Goal: Check status: Check status

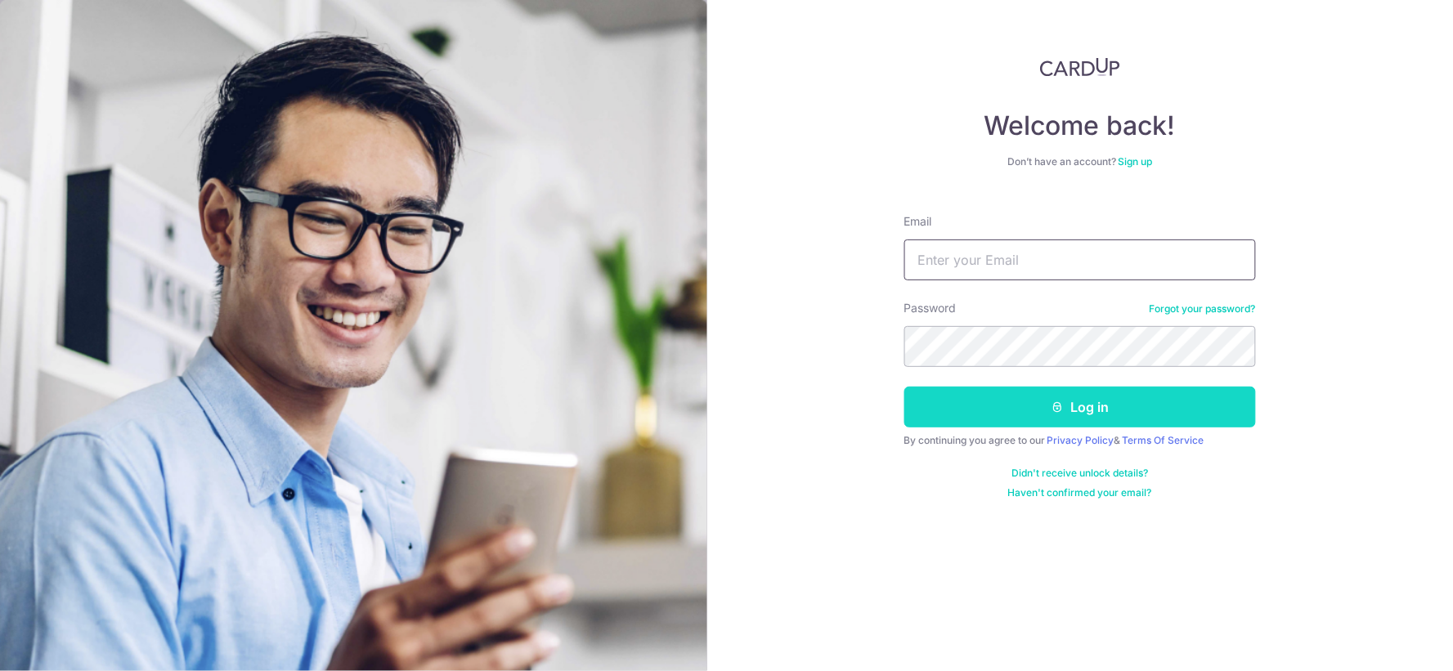
type input "[EMAIL_ADDRESS][DOMAIN_NAME]"
click at [1195, 404] on button "Log in" at bounding box center [1080, 407] width 352 height 41
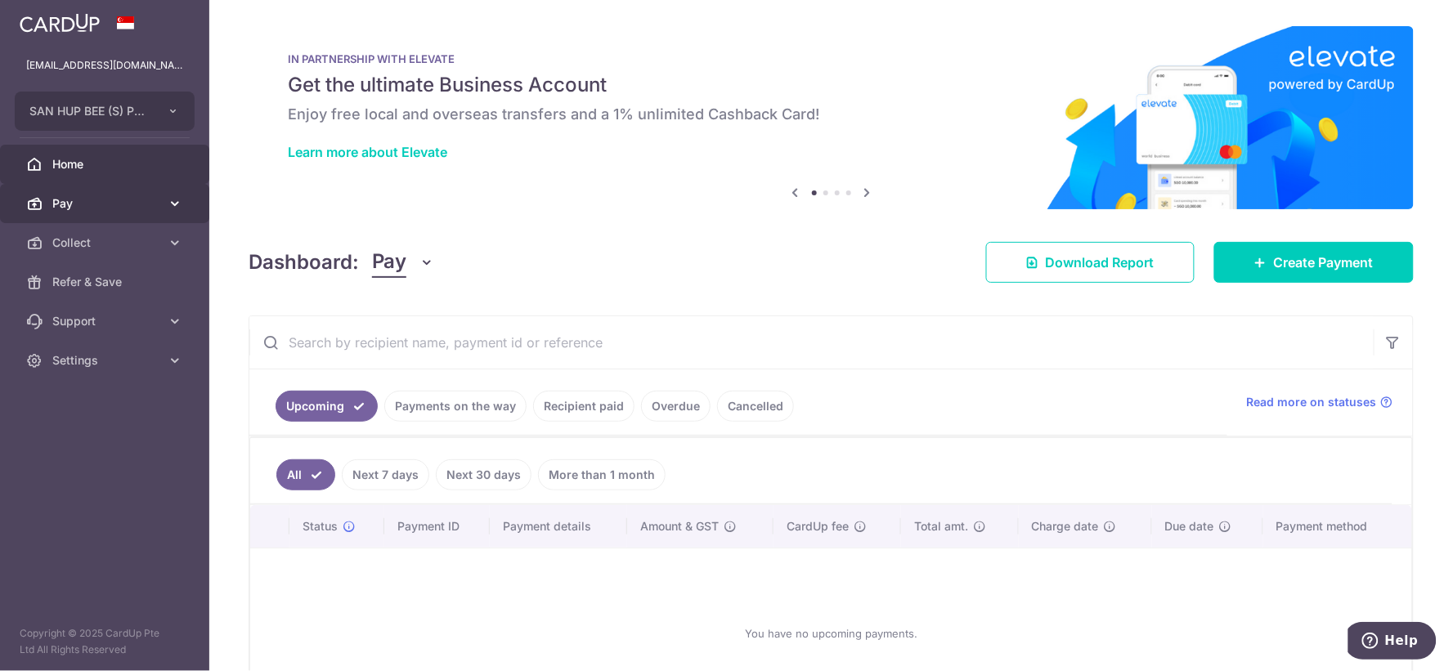
click at [153, 200] on span "Pay" at bounding box center [106, 203] width 108 height 16
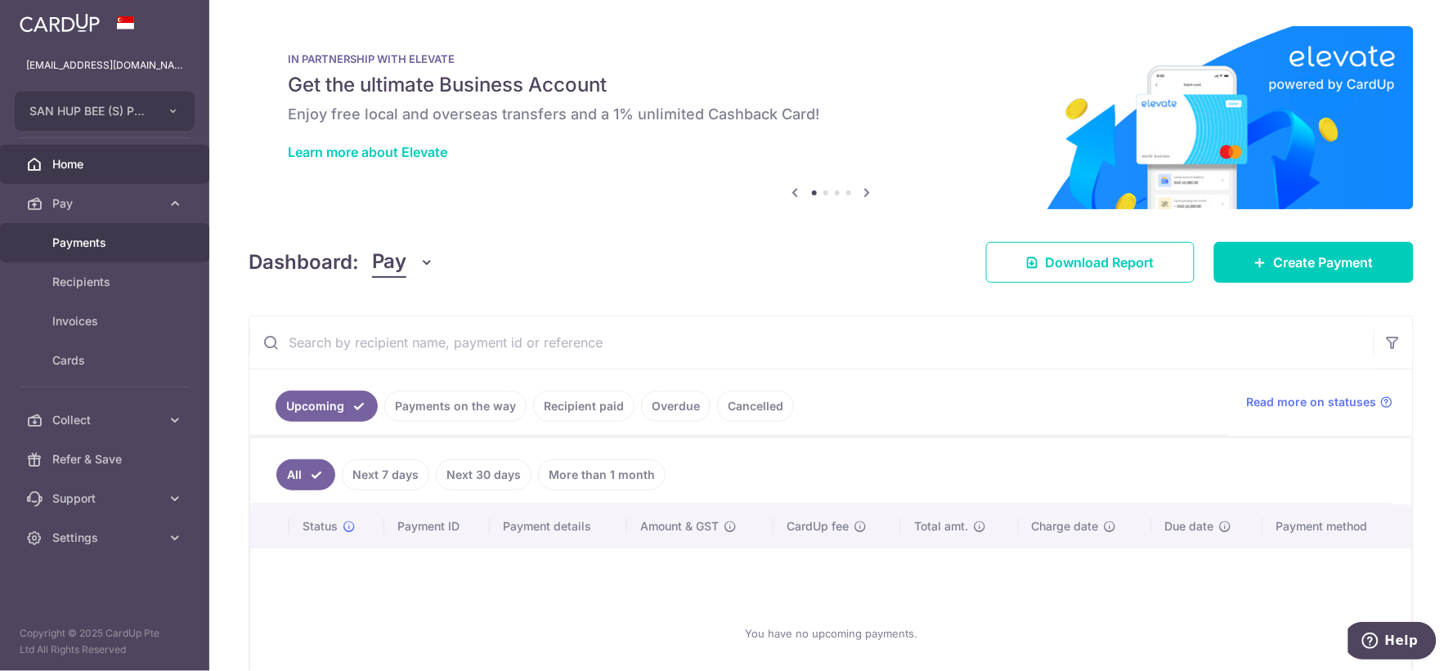
click at [152, 249] on span "Payments" at bounding box center [106, 243] width 108 height 16
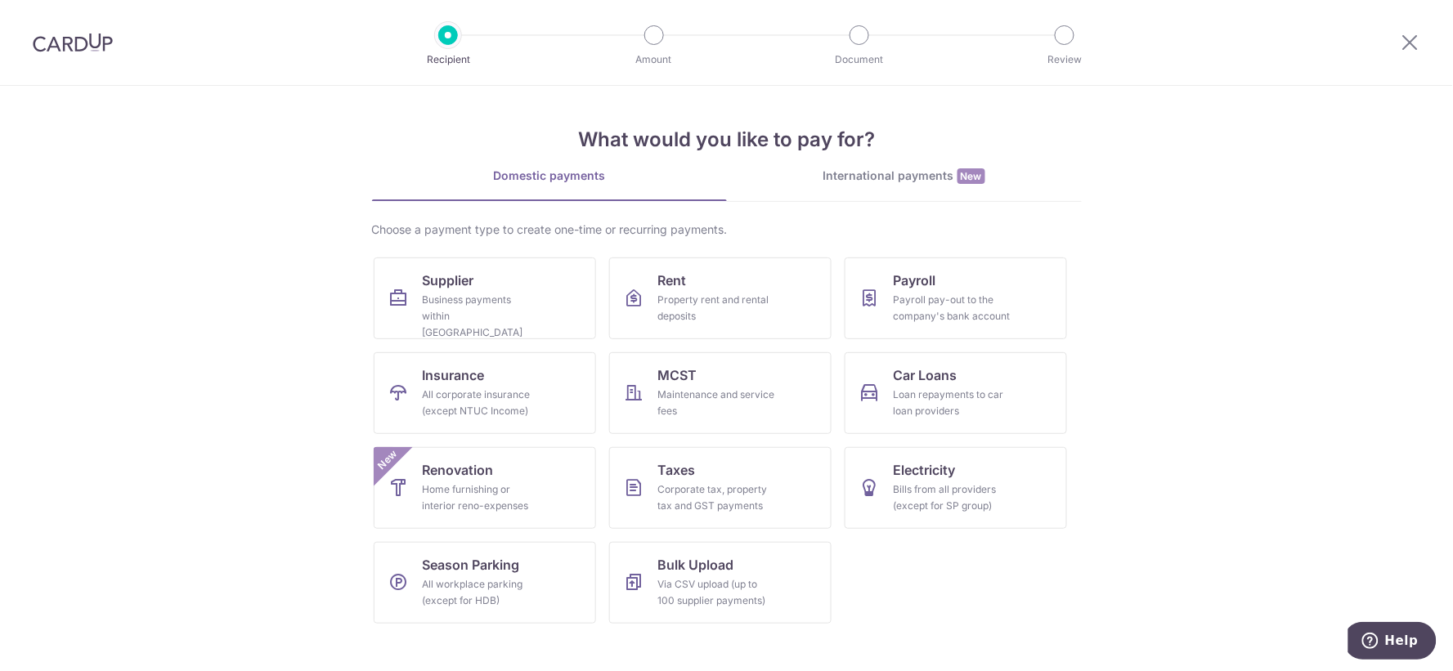
click at [80, 35] on img at bounding box center [73, 43] width 80 height 20
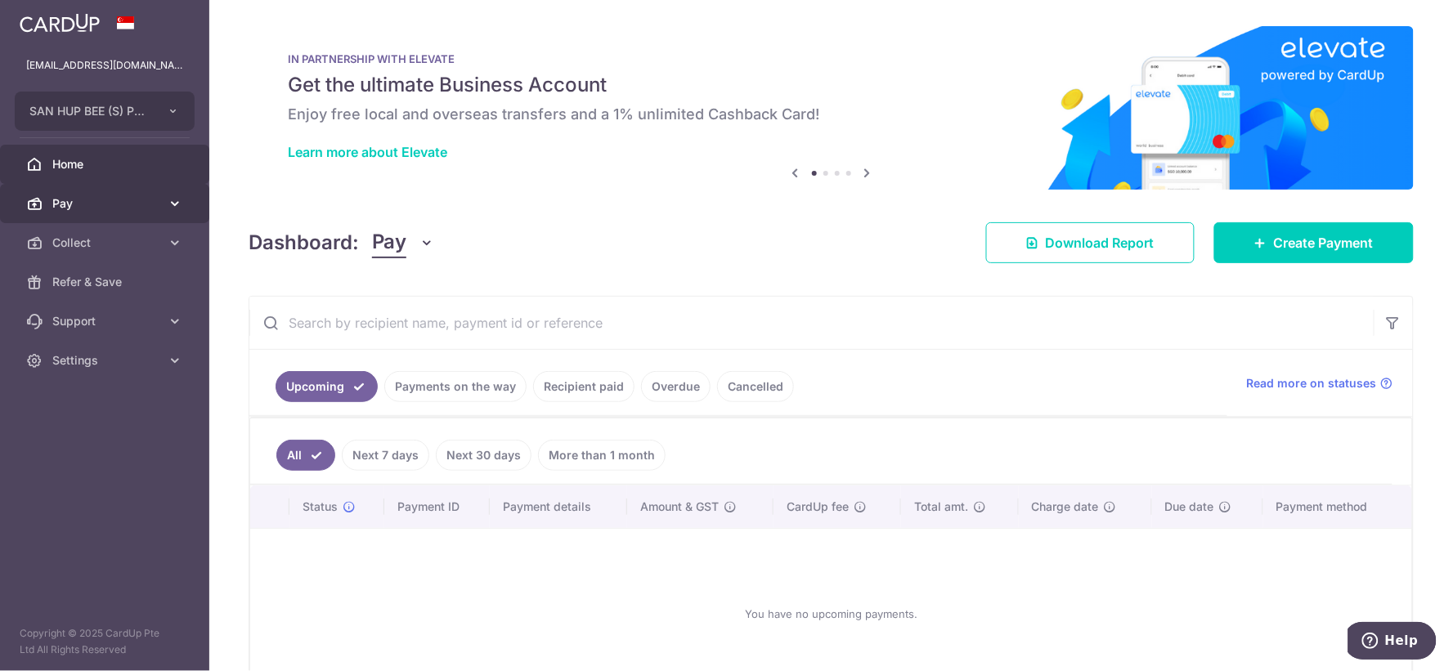
click at [66, 199] on span "Pay" at bounding box center [106, 203] width 108 height 16
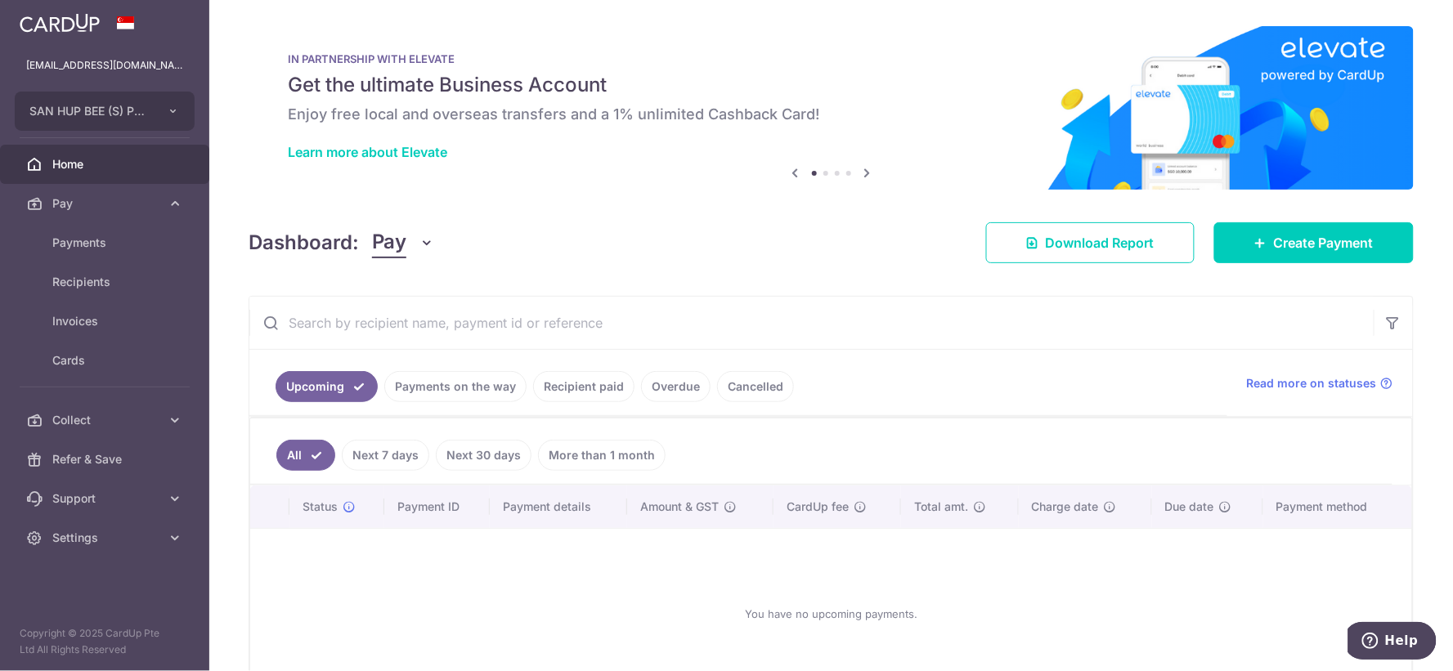
click at [429, 382] on link "Payments on the way" at bounding box center [455, 386] width 142 height 31
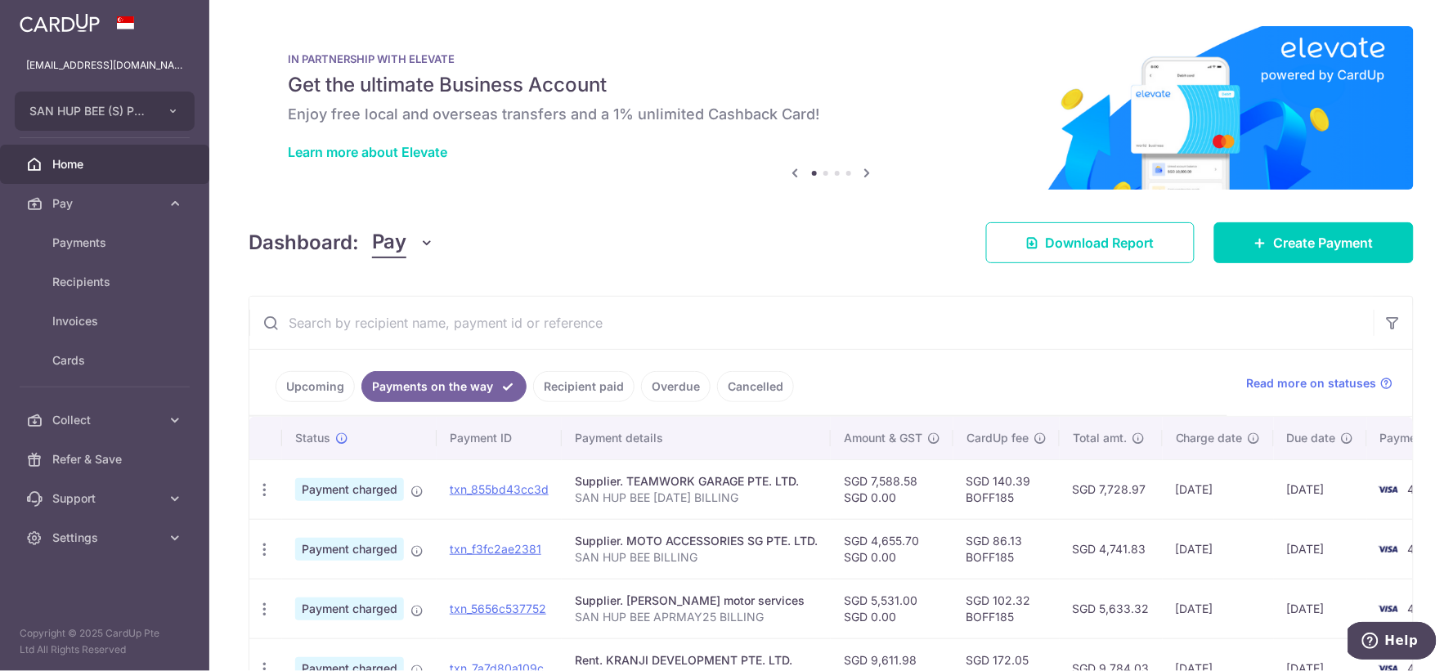
scroll to position [91, 0]
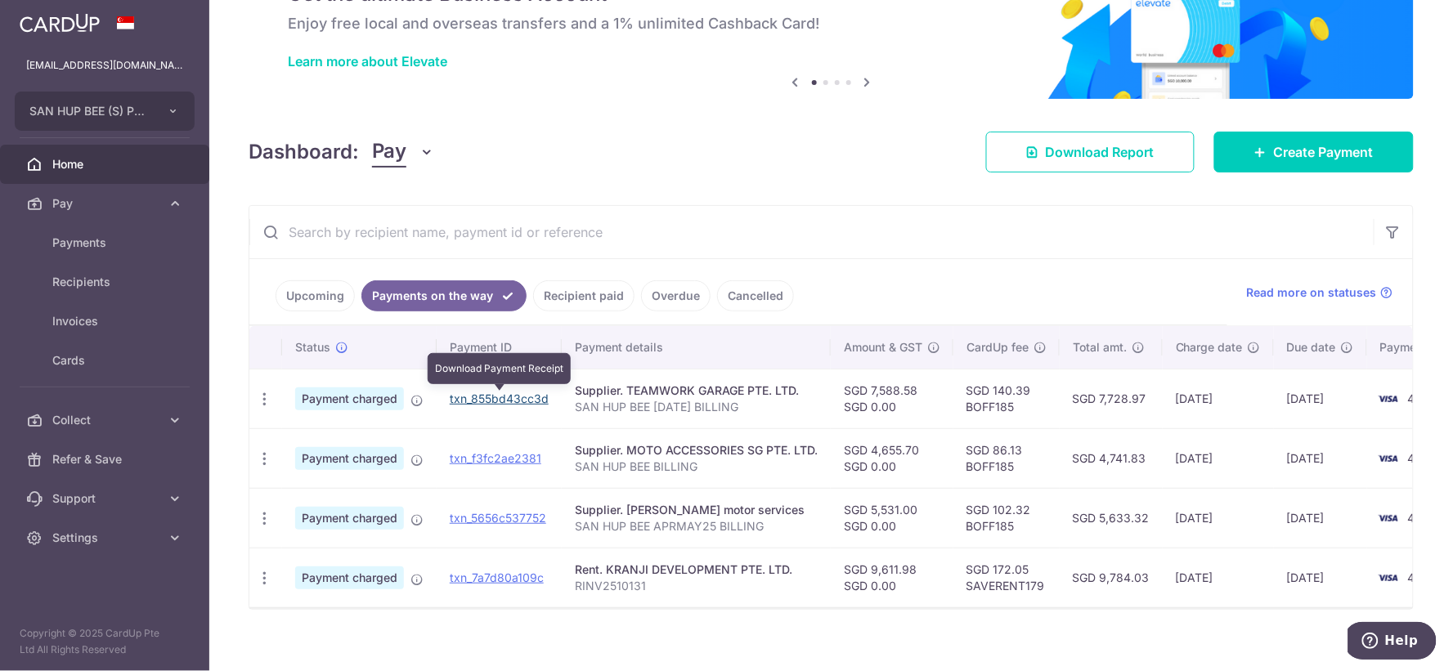
click at [520, 397] on link "txn_855bd43cc3d" at bounding box center [499, 399] width 99 height 14
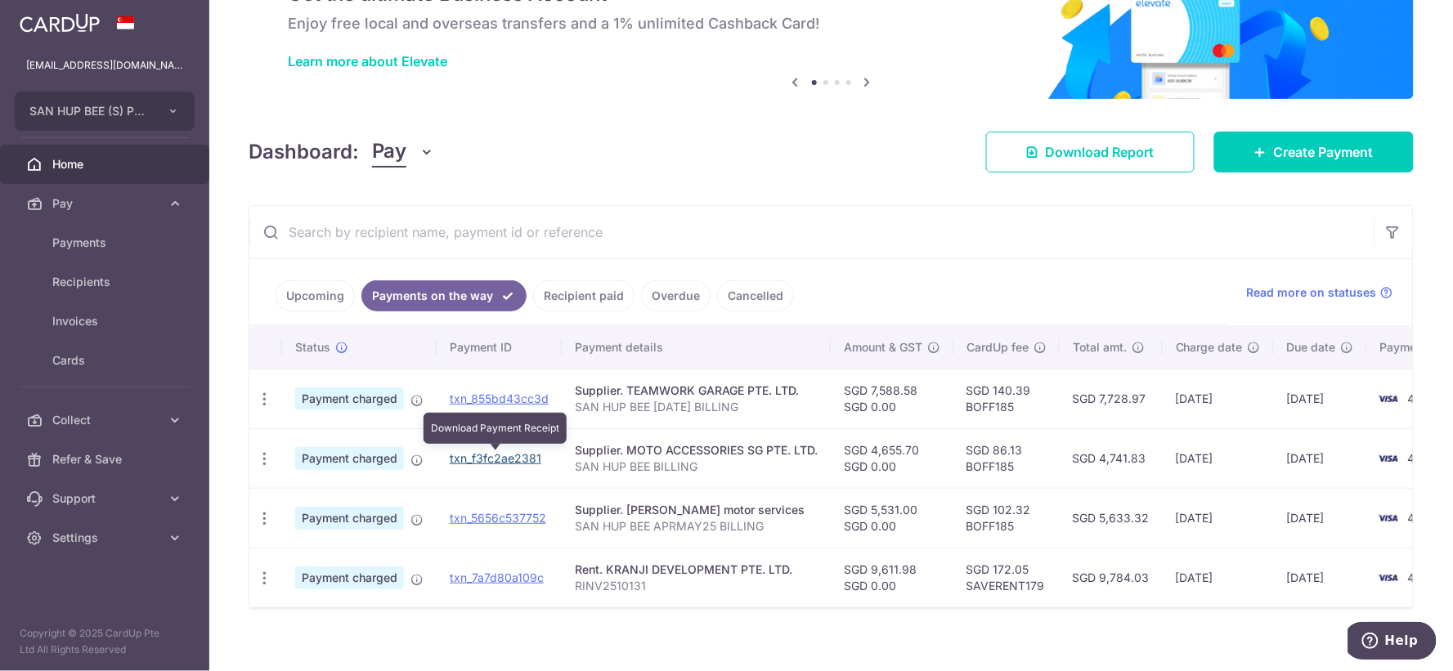
drag, startPoint x: 492, startPoint y: 460, endPoint x: 822, endPoint y: 57, distance: 520.6
click at [493, 460] on link "txn_f3fc2ae2381" at bounding box center [496, 458] width 92 height 14
